Goal: Task Accomplishment & Management: Use online tool/utility

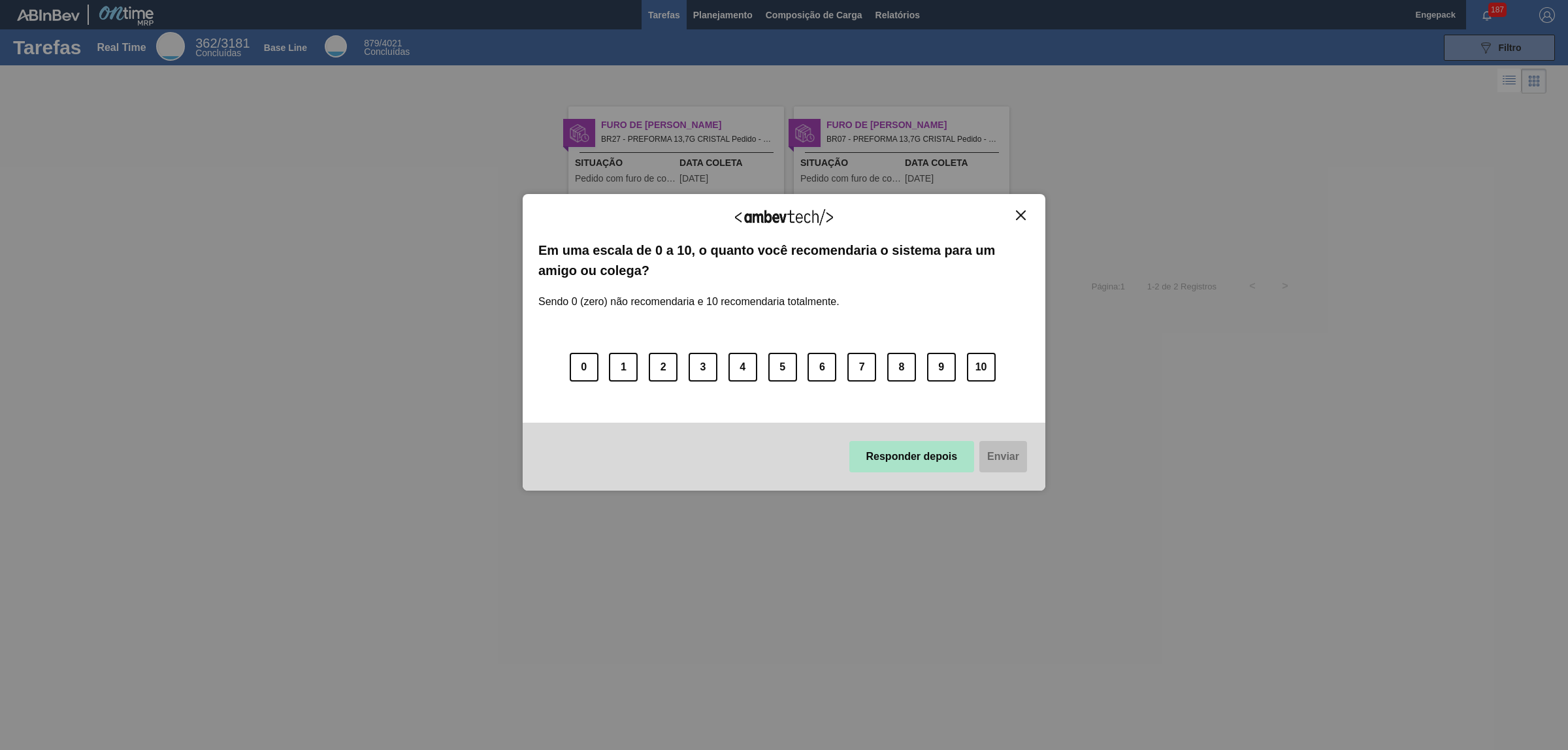
click at [896, 446] on button "Responder depois" at bounding box center [912, 457] width 125 height 32
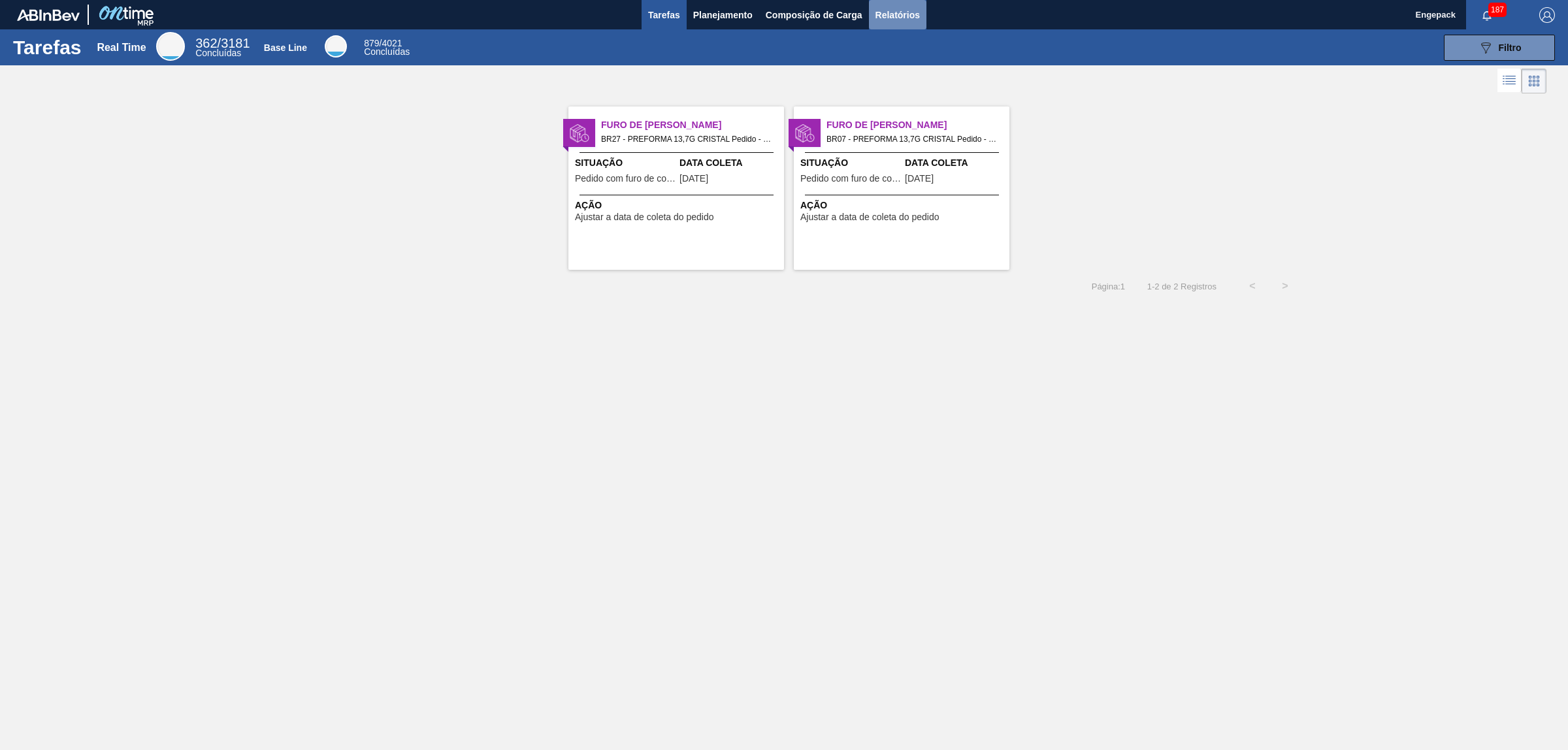
click at [912, 13] on span "Relatórios" at bounding box center [897, 15] width 44 height 16
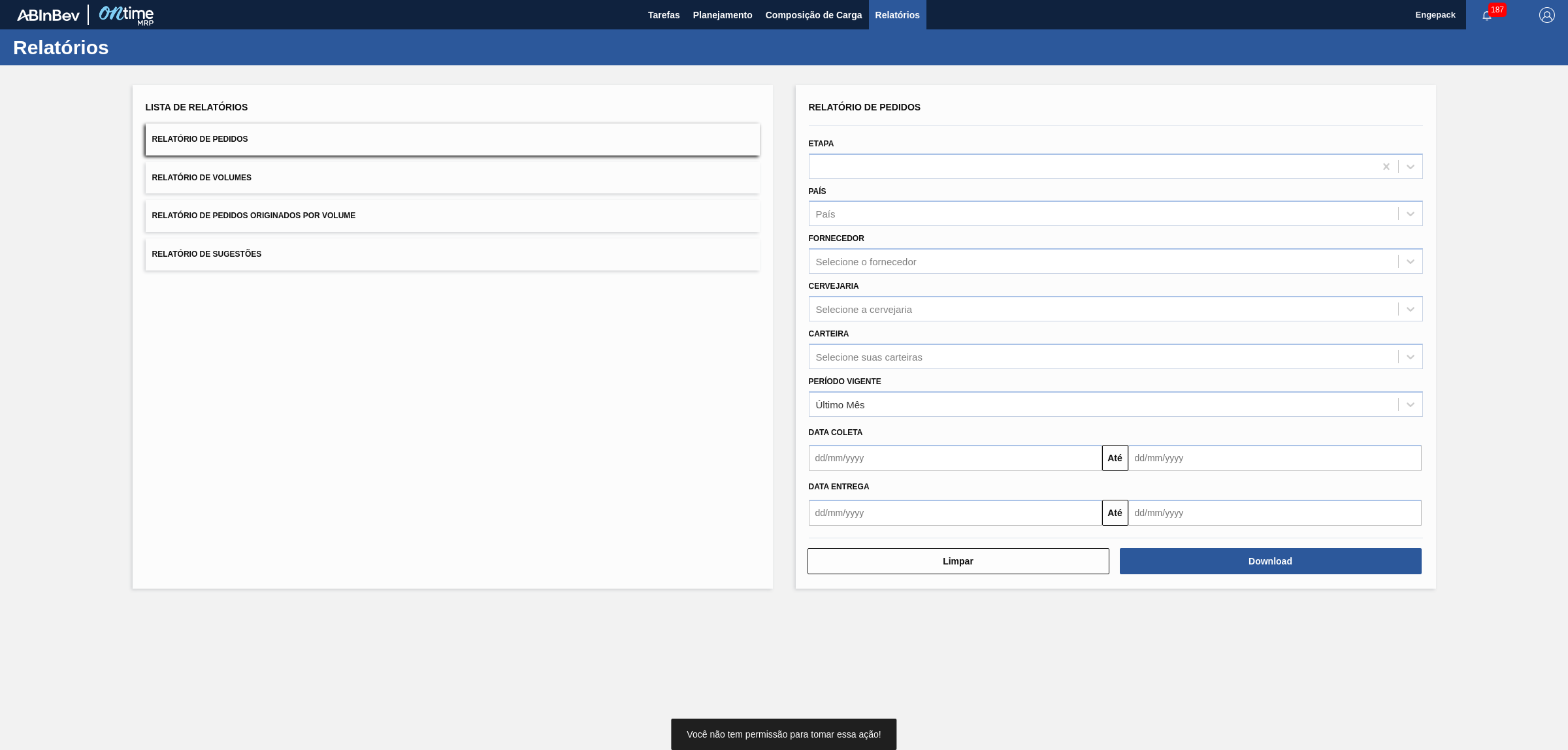
click at [843, 340] on div "Carteira Selecione suas carteiras" at bounding box center [1115, 347] width 614 height 44
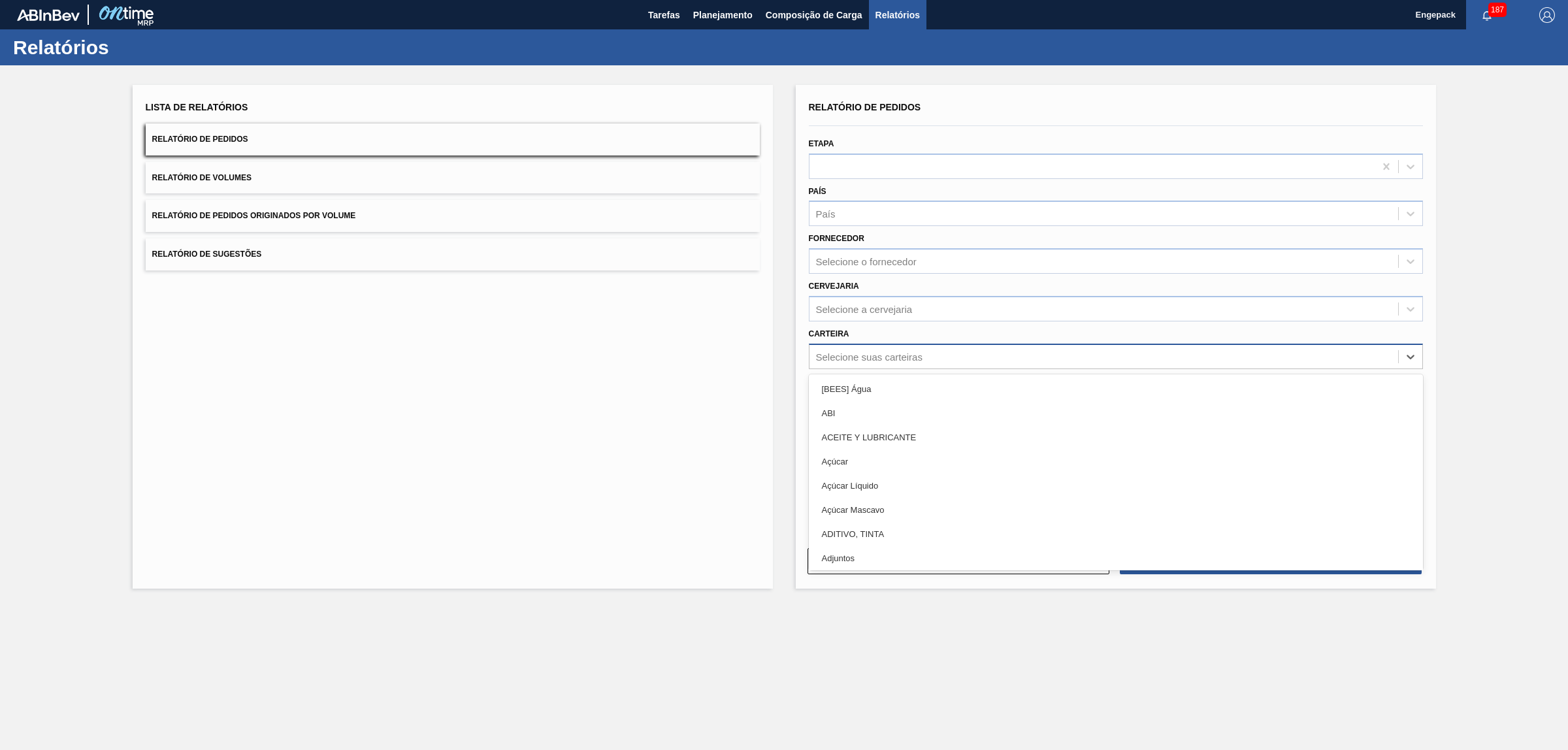
click at [834, 353] on div "Selecione suas carteiras" at bounding box center [869, 357] width 106 height 11
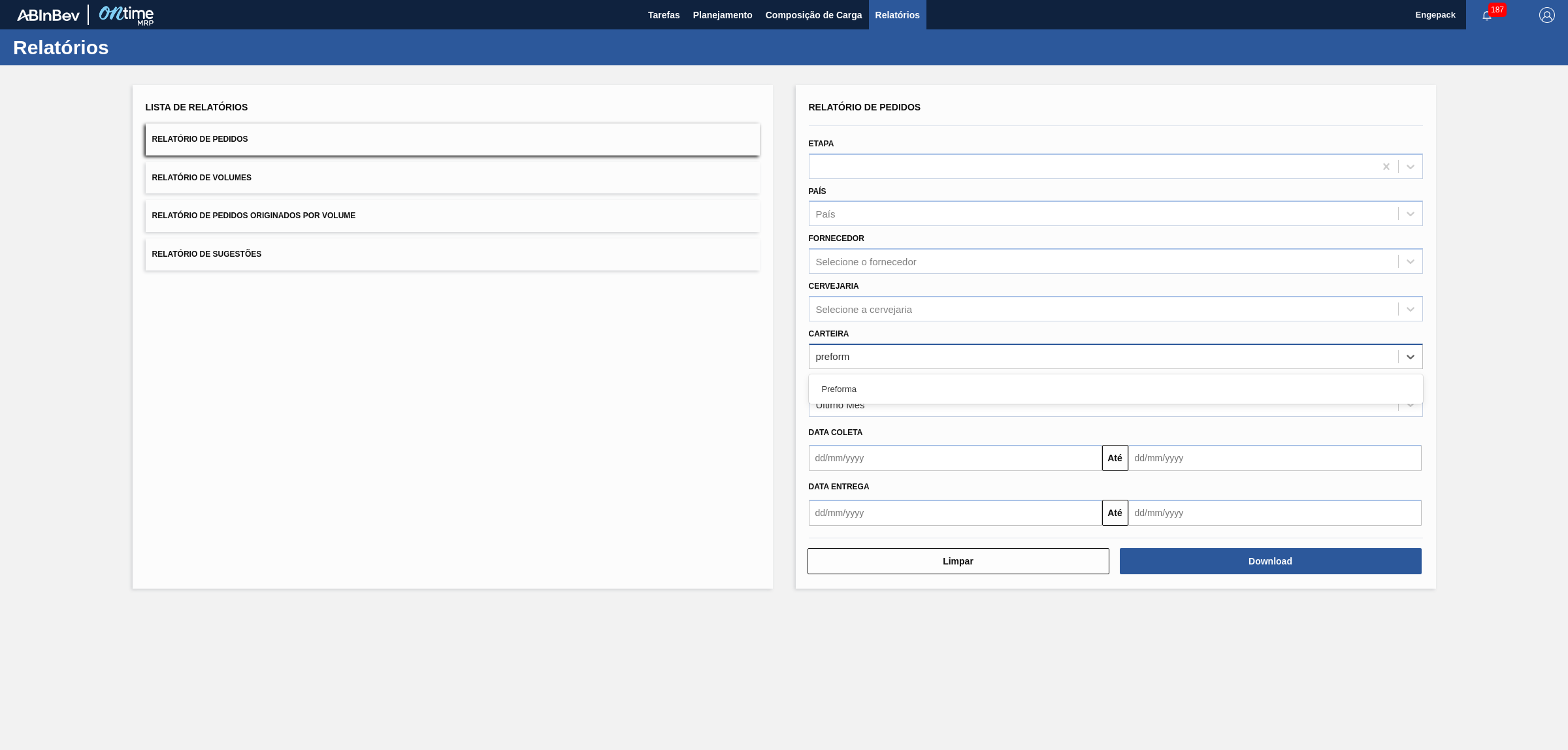
type input "preforma"
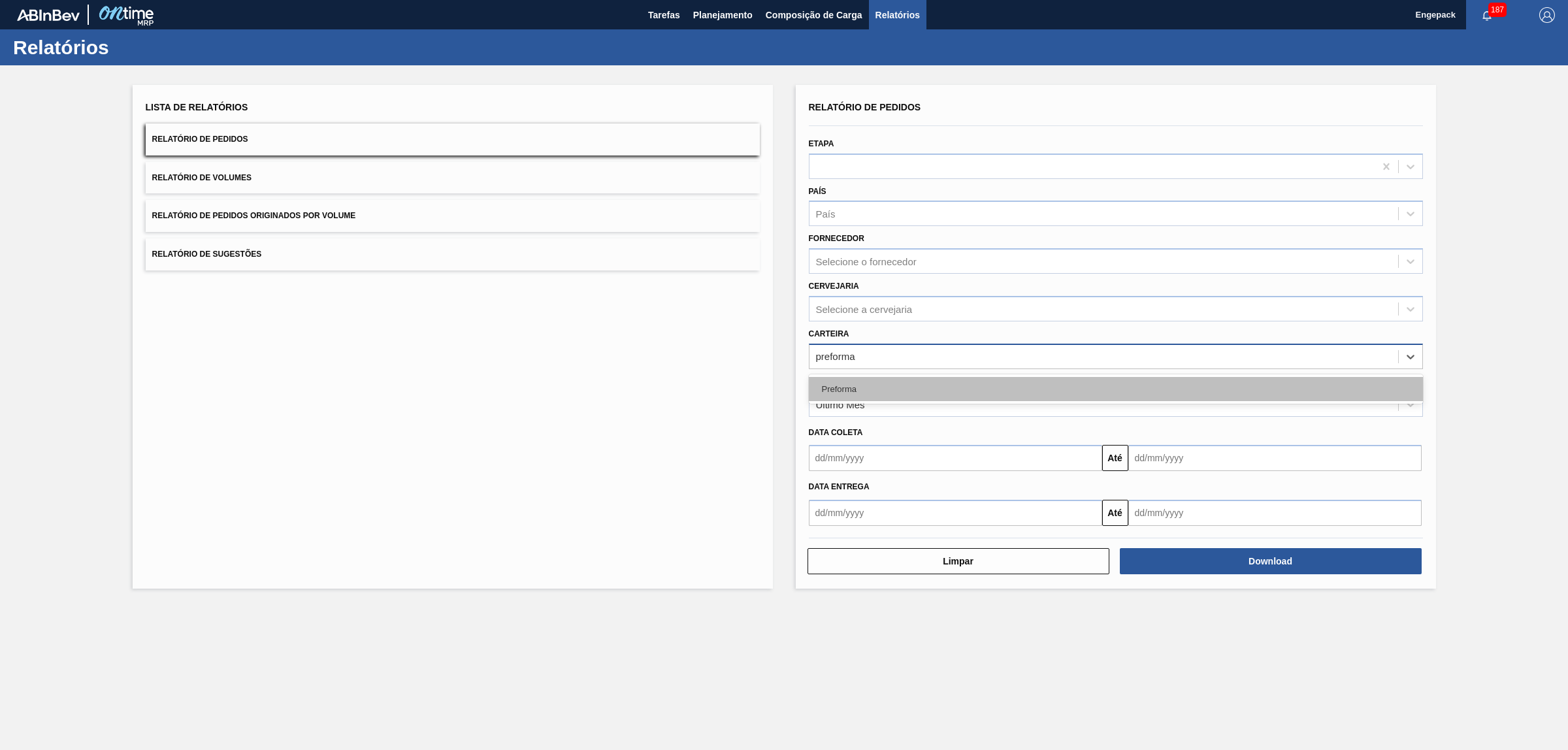
click at [844, 388] on div "Preforma" at bounding box center [1115, 389] width 614 height 24
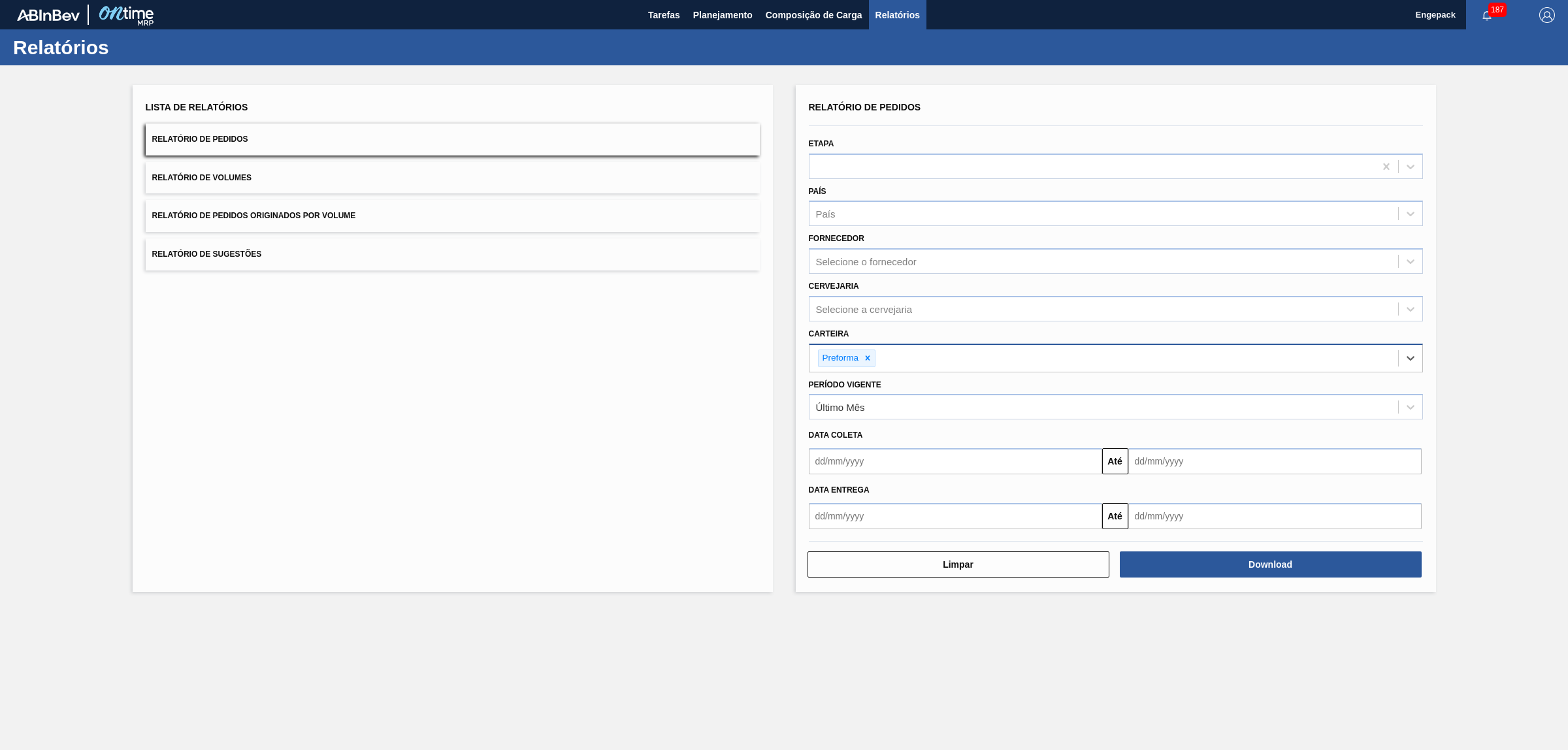
click at [890, 456] on input "text" at bounding box center [955, 461] width 293 height 26
click at [846, 533] on div "1" at bounding box center [845, 534] width 17 height 17
type input "[DATE]"
click at [1233, 465] on input "text" at bounding box center [1275, 461] width 293 height 26
click at [1192, 619] on div "30" at bounding box center [1185, 620] width 17 height 17
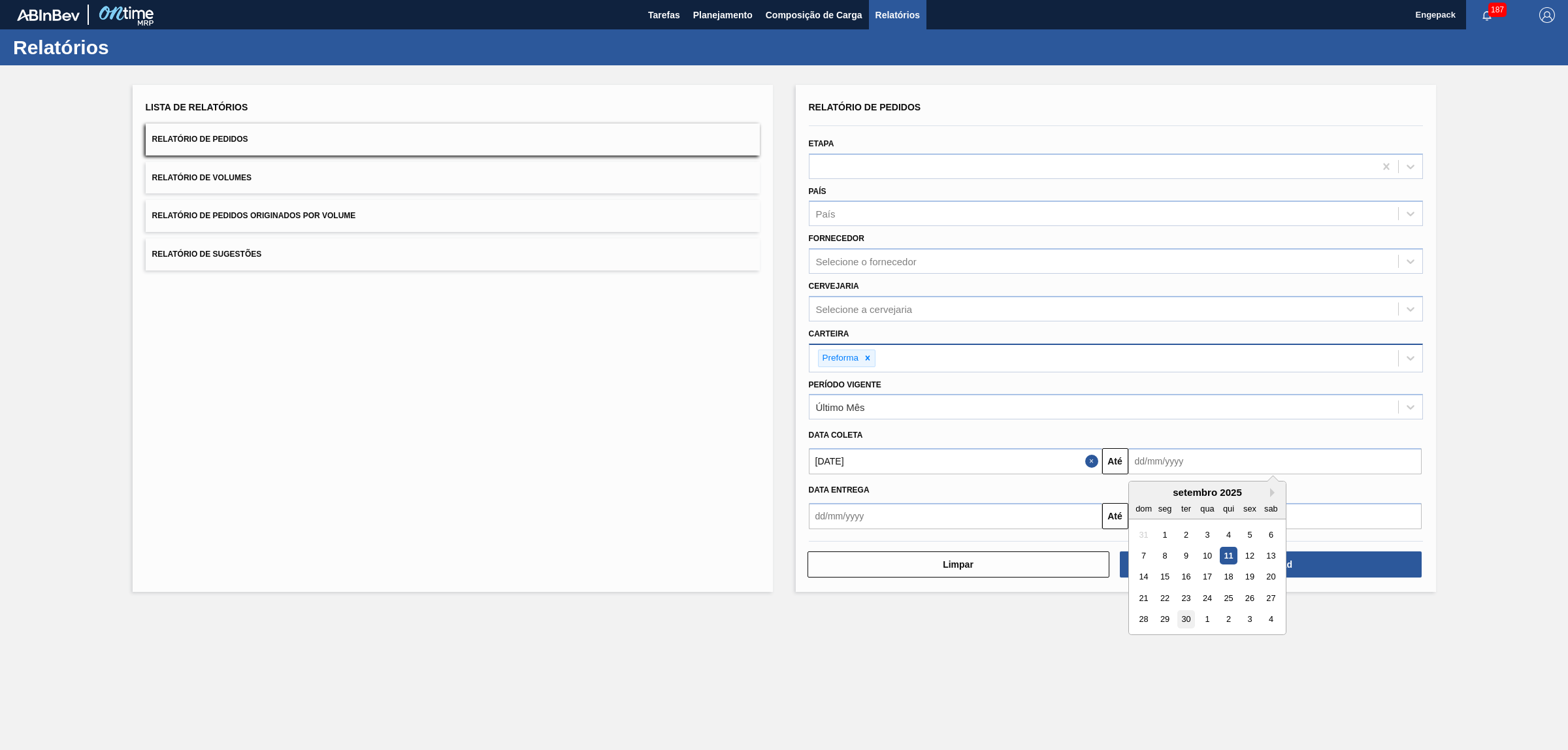
type input "[DATE]"
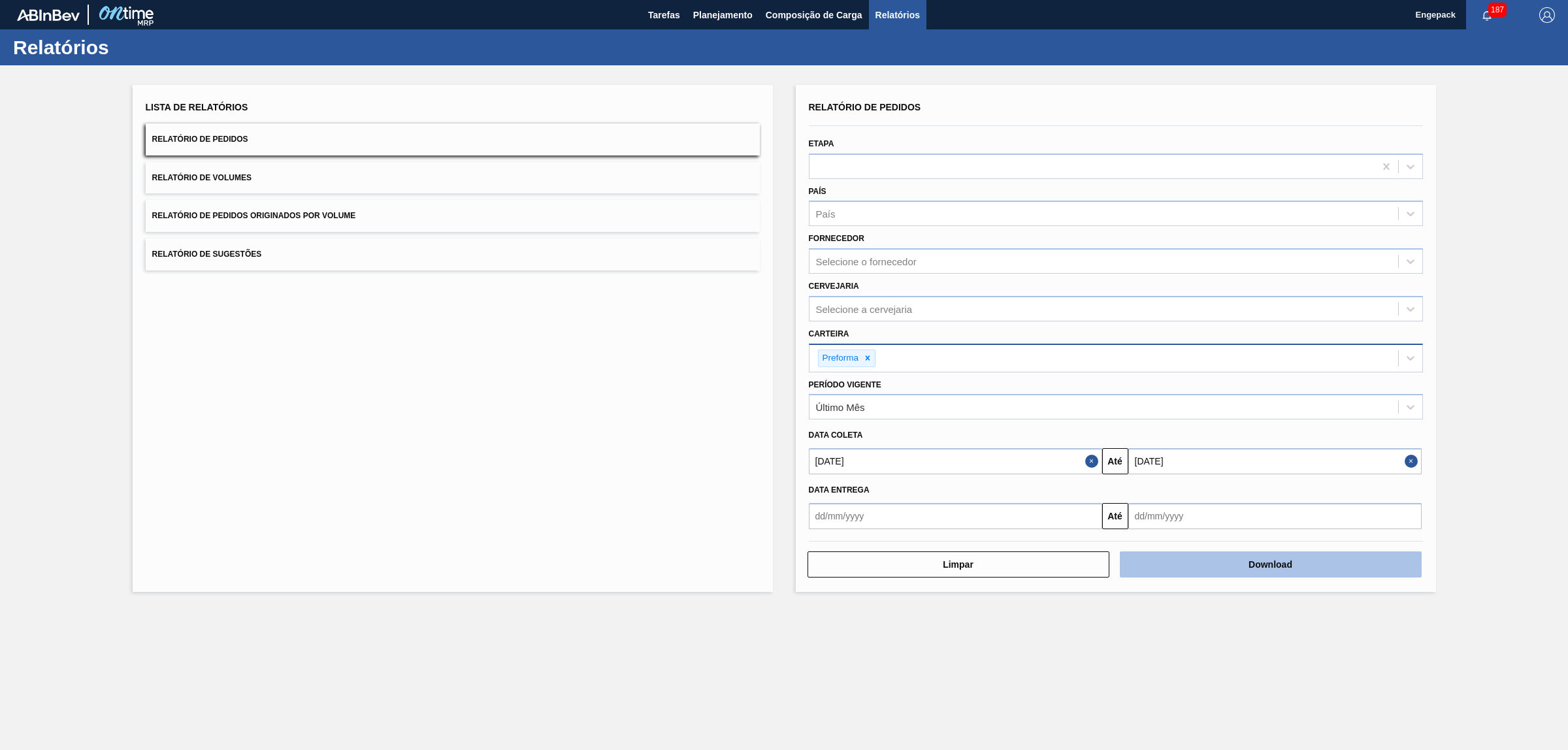
click at [1283, 557] on button "Download" at bounding box center [1271, 564] width 302 height 26
